Goal: Check status

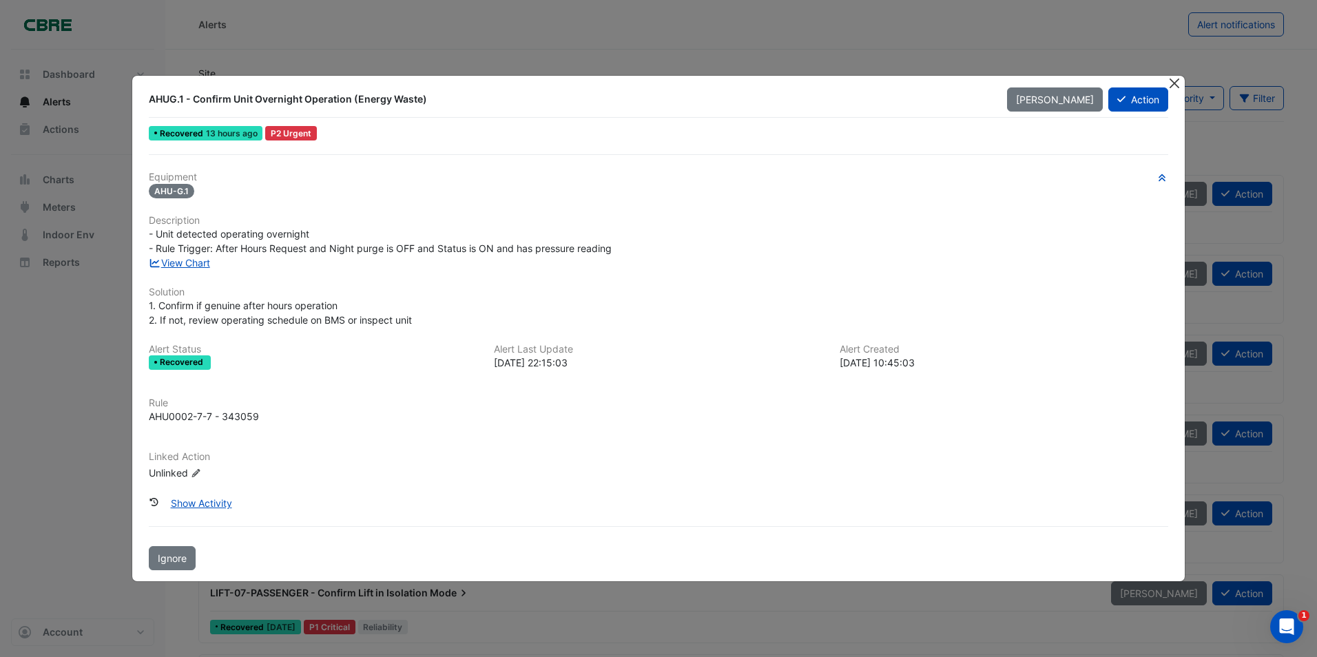
click at [1171, 86] on button "Close" at bounding box center [1175, 83] width 14 height 14
click at [1179, 83] on button "Close" at bounding box center [1175, 83] width 14 height 14
click at [1172, 83] on button "Close" at bounding box center [1175, 83] width 14 height 14
click at [1170, 84] on button "Close" at bounding box center [1175, 83] width 14 height 14
